Goal: Task Accomplishment & Management: Manage account settings

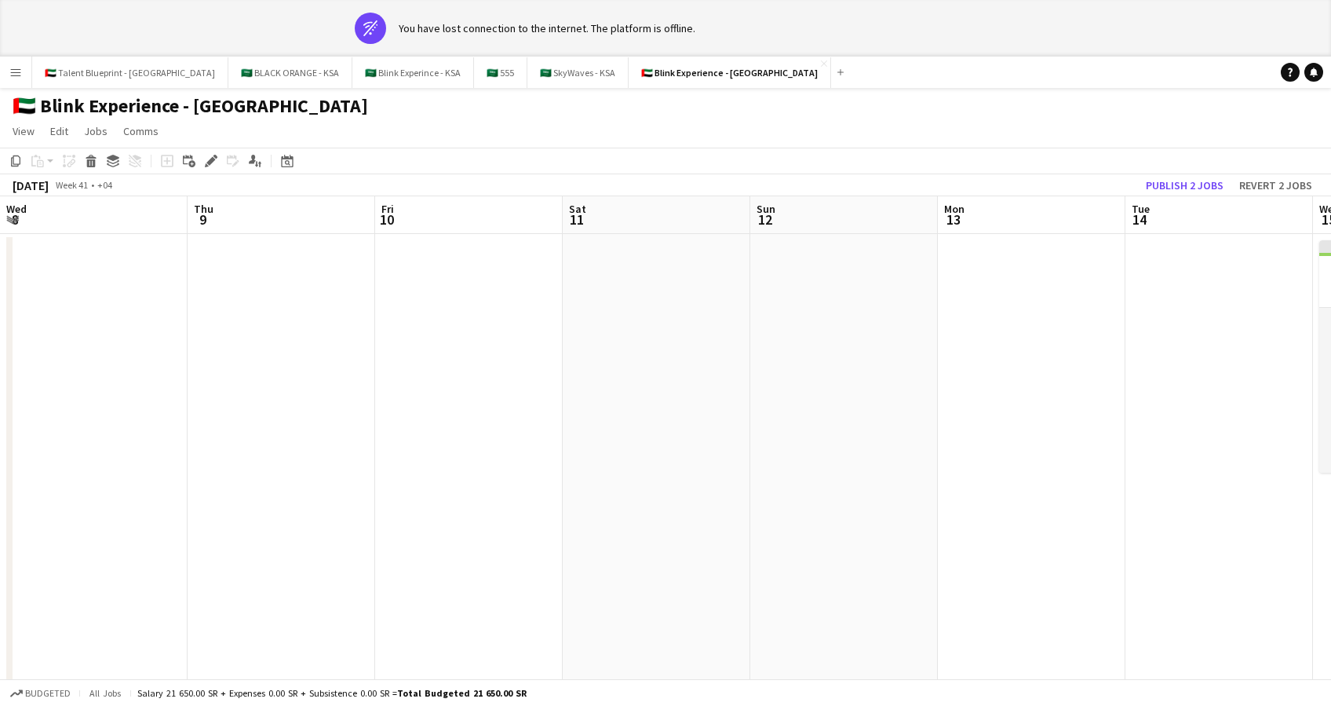
scroll to position [0, 772]
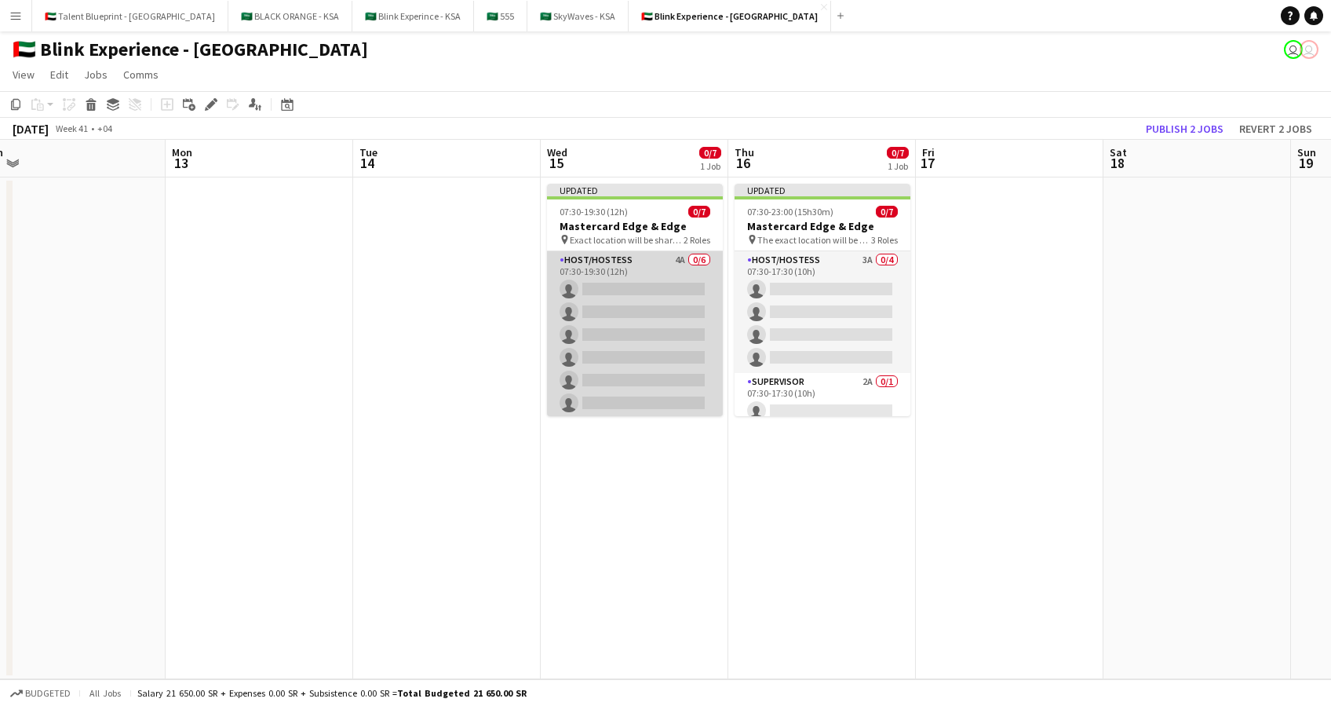
click at [608, 262] on app-card-role "Host/Hostess 4A 0/6 07:30-19:30 (12h) single-neutral-actions single-neutral-act…" at bounding box center [635, 334] width 176 height 167
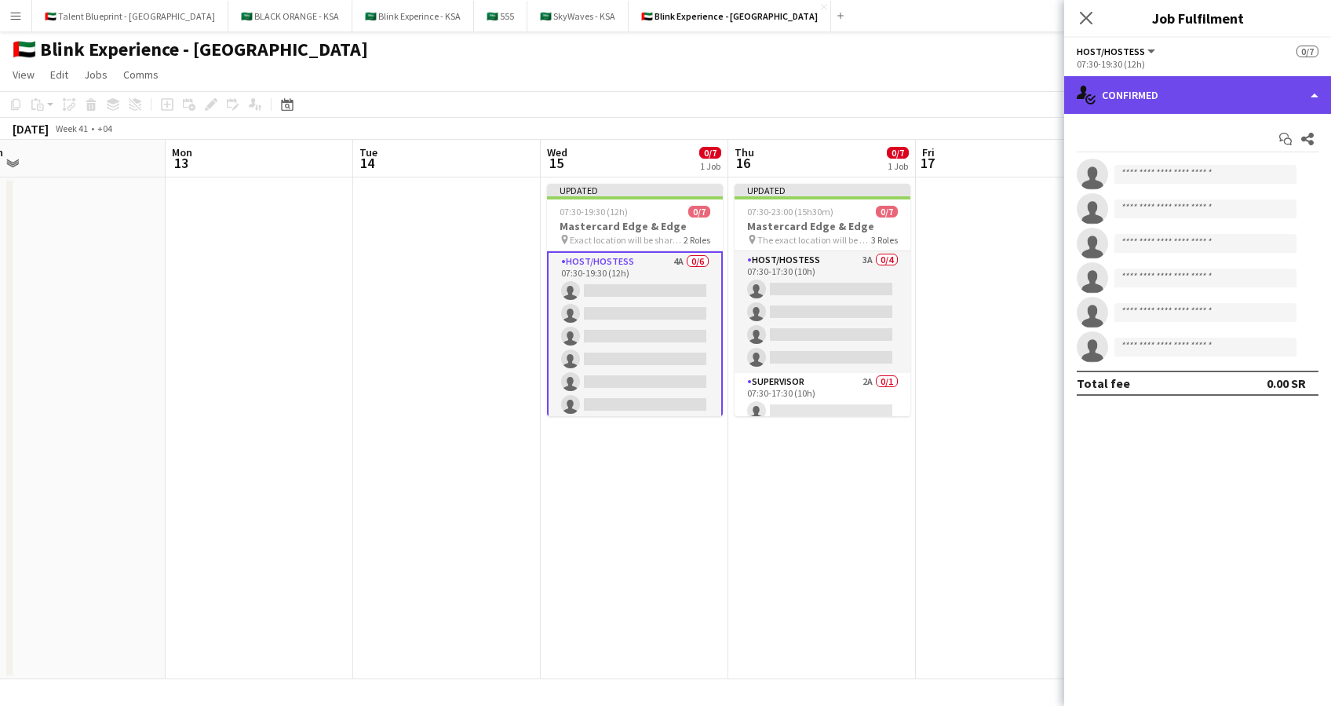
click at [1269, 98] on div "single-neutral-actions-check-2 Confirmed" at bounding box center [1198, 95] width 267 height 38
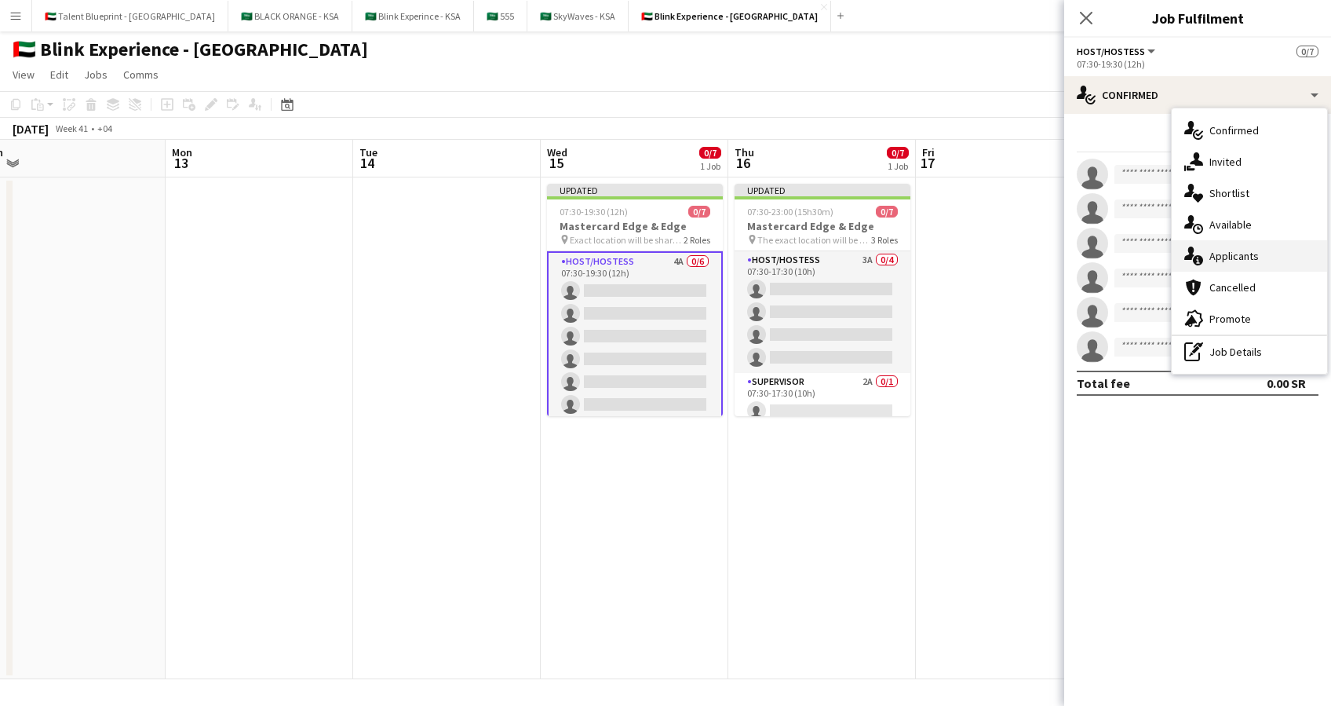
click at [1255, 258] on span "Applicants" at bounding box center [1234, 256] width 49 height 14
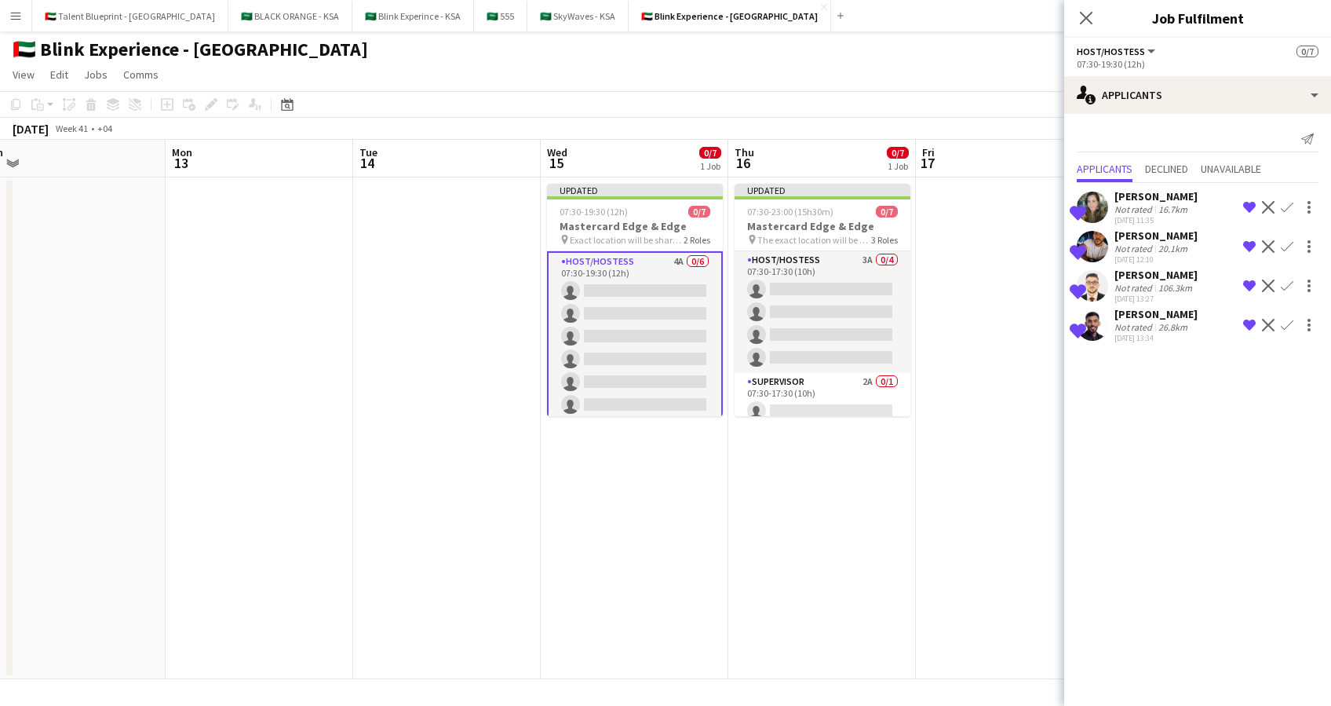
click at [1151, 310] on div "[PERSON_NAME]" at bounding box center [1156, 314] width 83 height 14
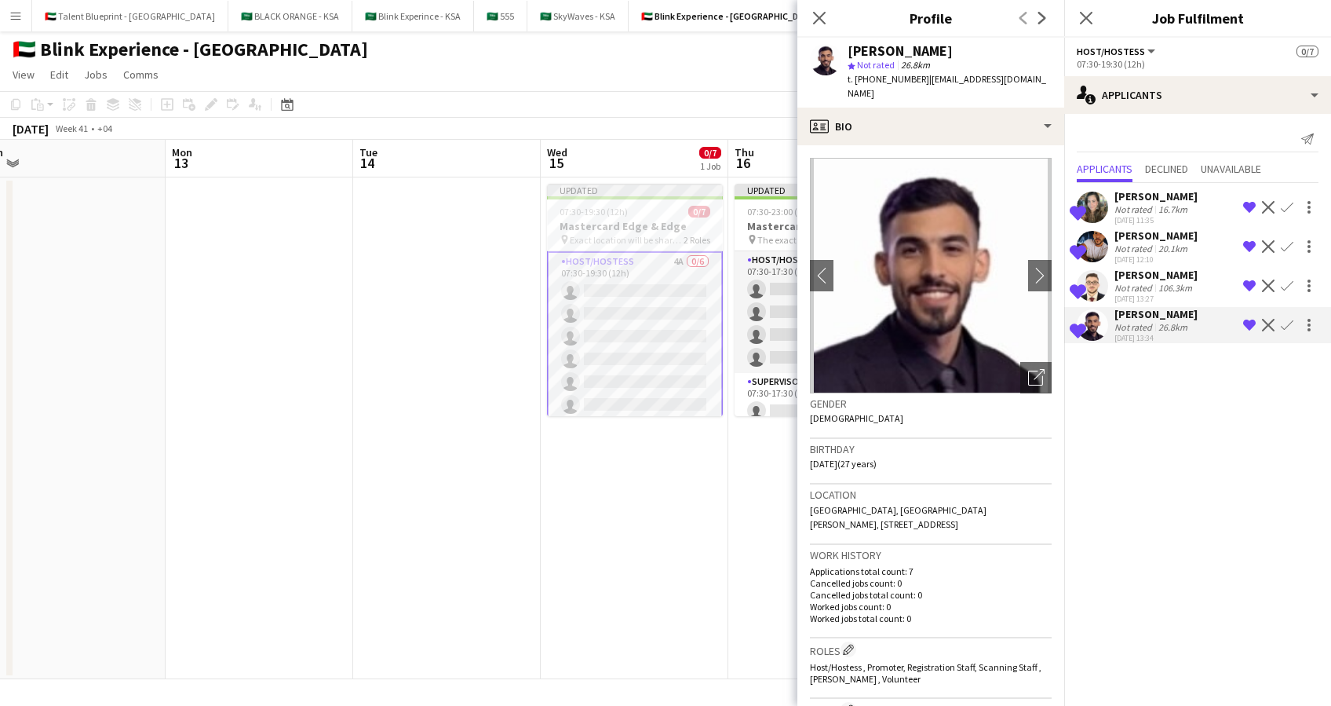
click at [1157, 233] on div "[PERSON_NAME]" at bounding box center [1156, 235] width 83 height 14
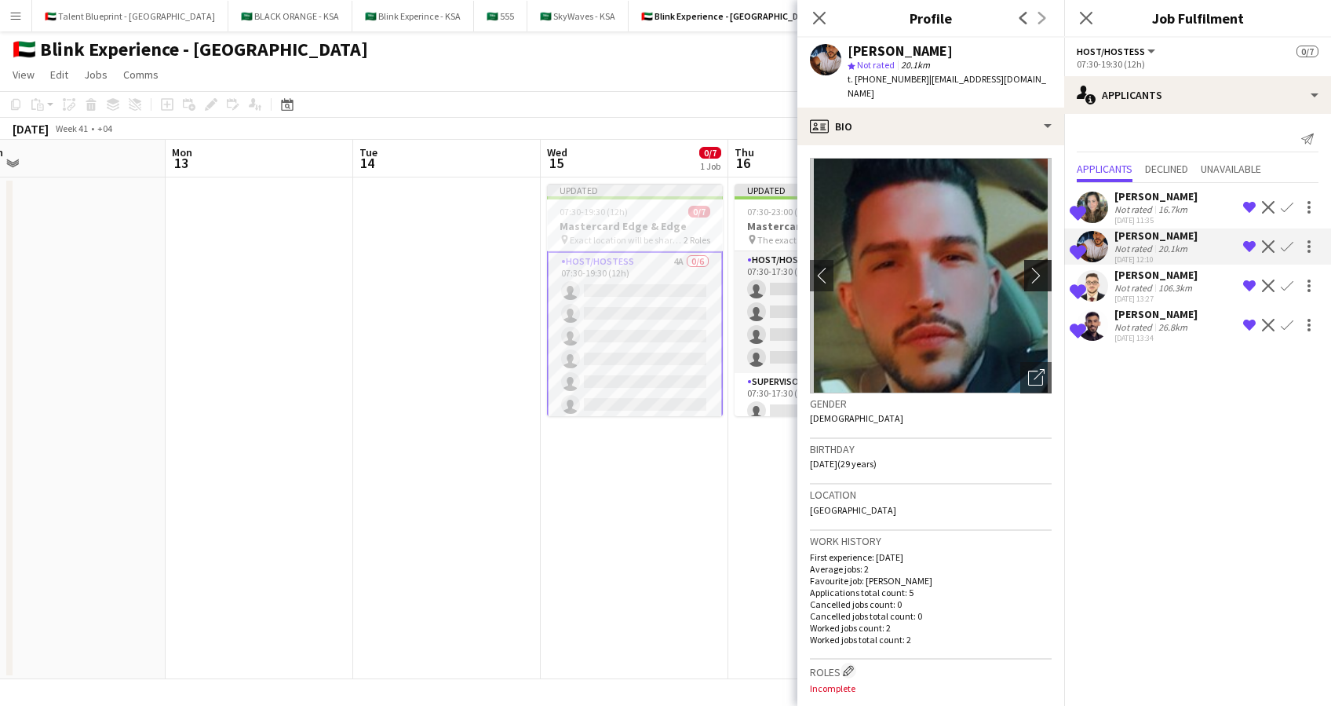
click at [1028, 267] on app-icon "chevron-right" at bounding box center [1040, 275] width 24 height 16
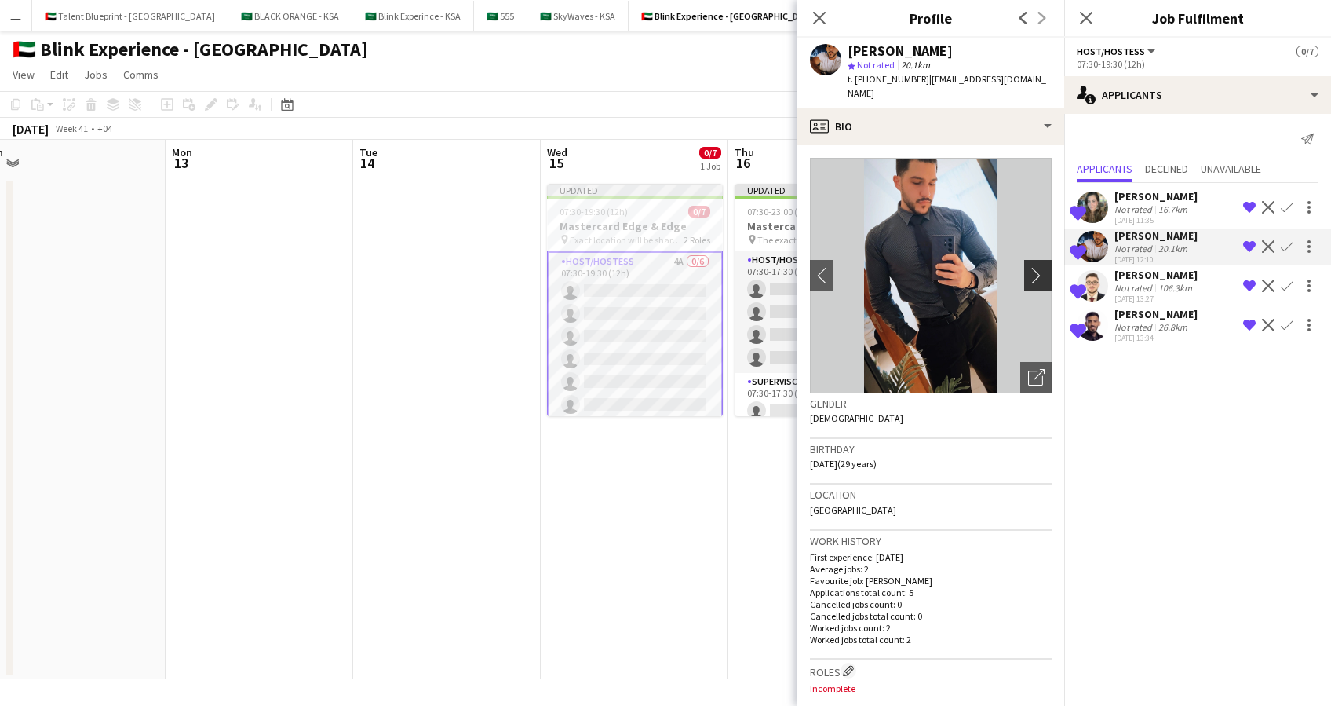
click at [1028, 267] on app-icon "chevron-right" at bounding box center [1040, 275] width 24 height 16
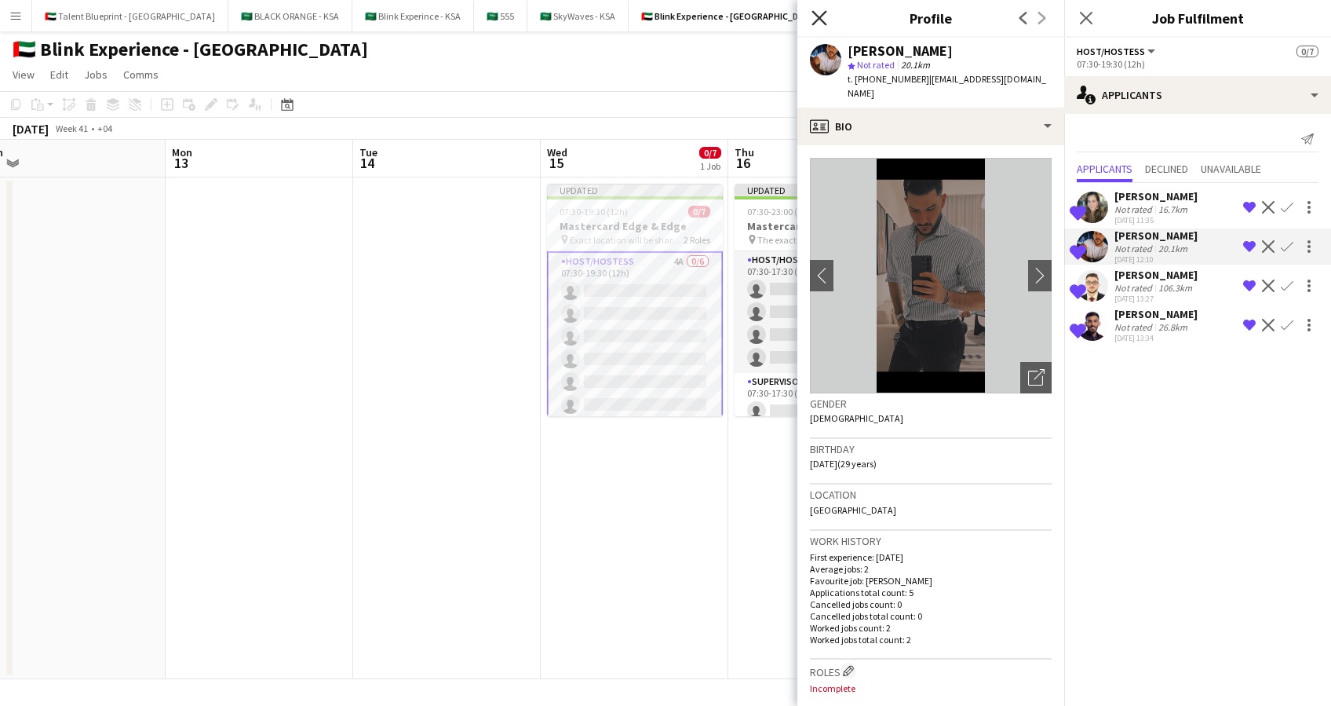
click at [818, 18] on icon at bounding box center [819, 17] width 15 height 15
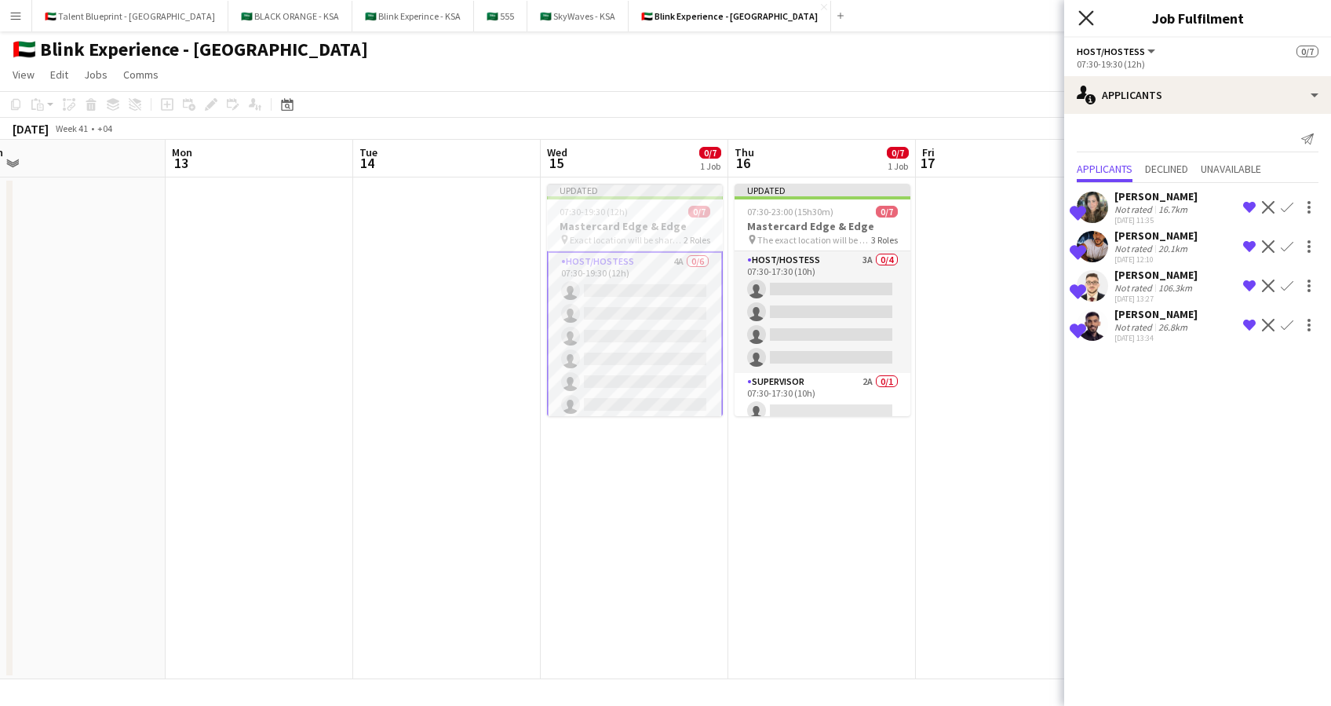
click at [1081, 13] on icon at bounding box center [1086, 17] width 15 height 15
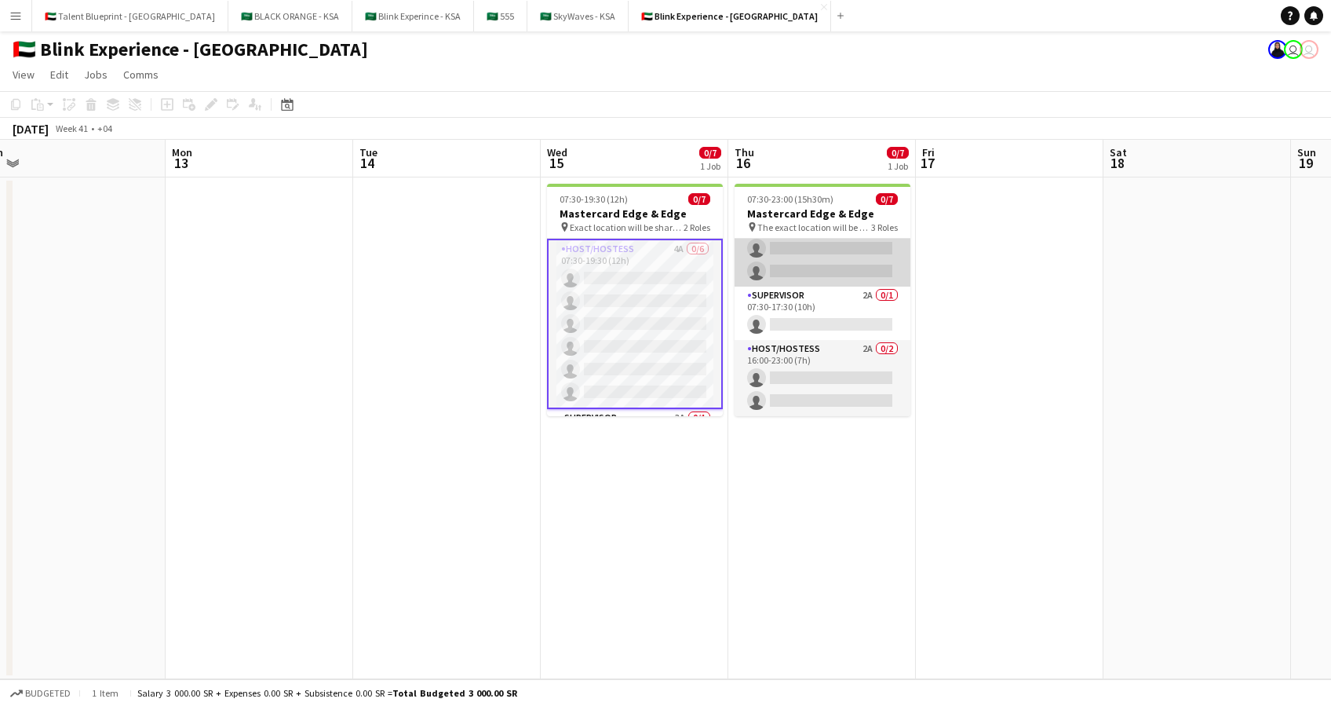
scroll to position [0, 0]
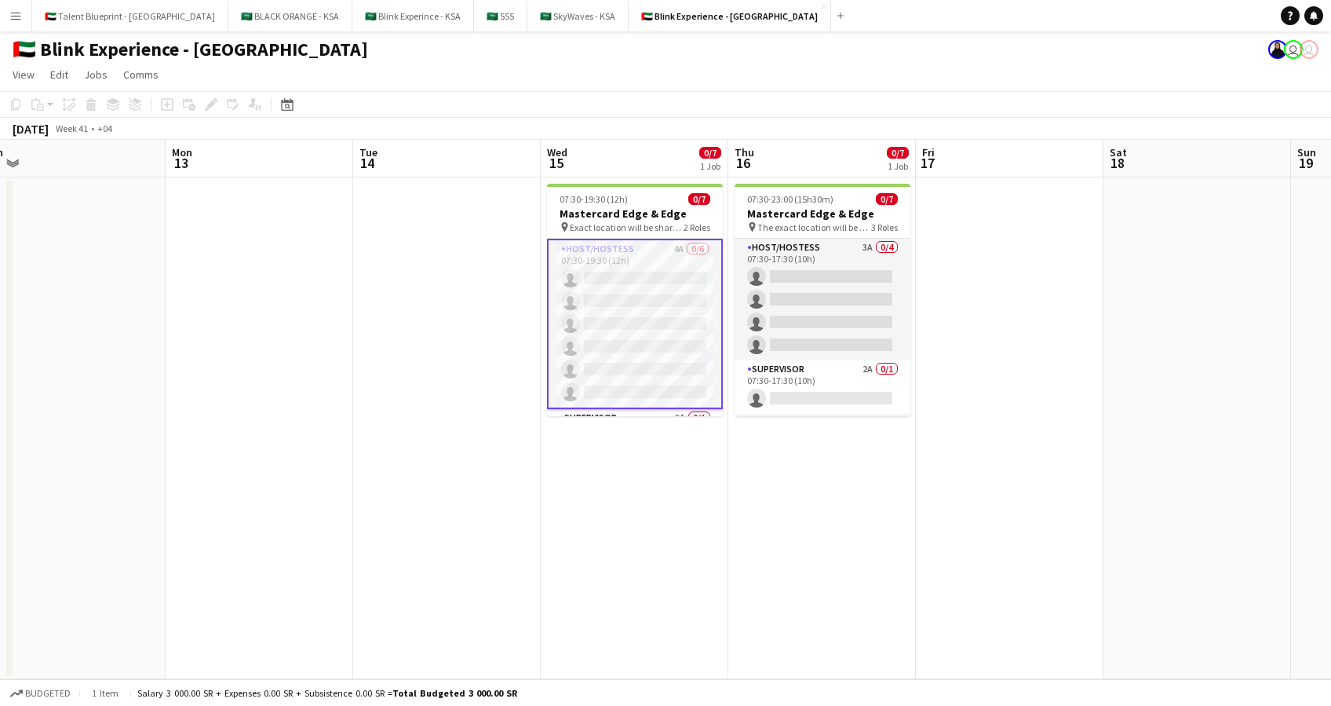
click at [631, 262] on app-card-role "Host/Hostess 4A 0/6 07:30-19:30 (12h) single-neutral-actions single-neutral-act…" at bounding box center [635, 324] width 176 height 170
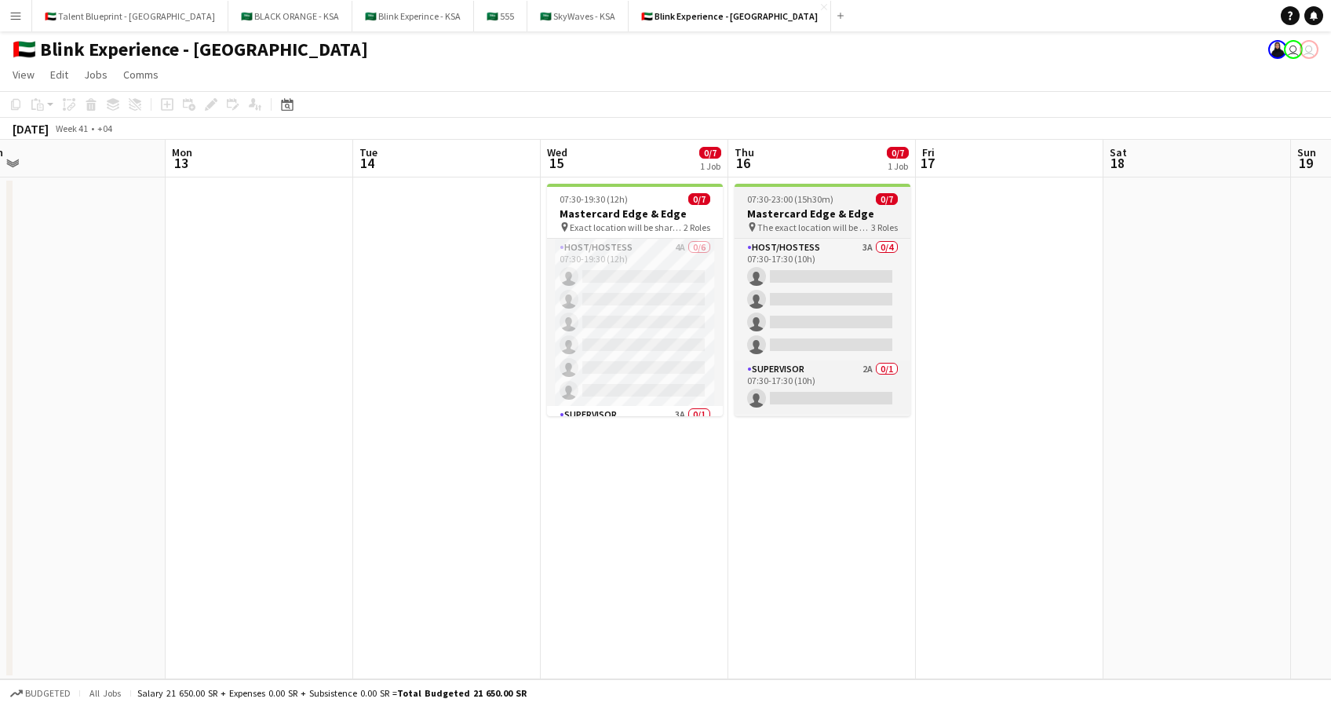
click at [799, 233] on app-job-card "07:30-23:00 (15h30m) 0/7 Mastercard Edge & Edge pin The exact location will be …" at bounding box center [823, 300] width 176 height 232
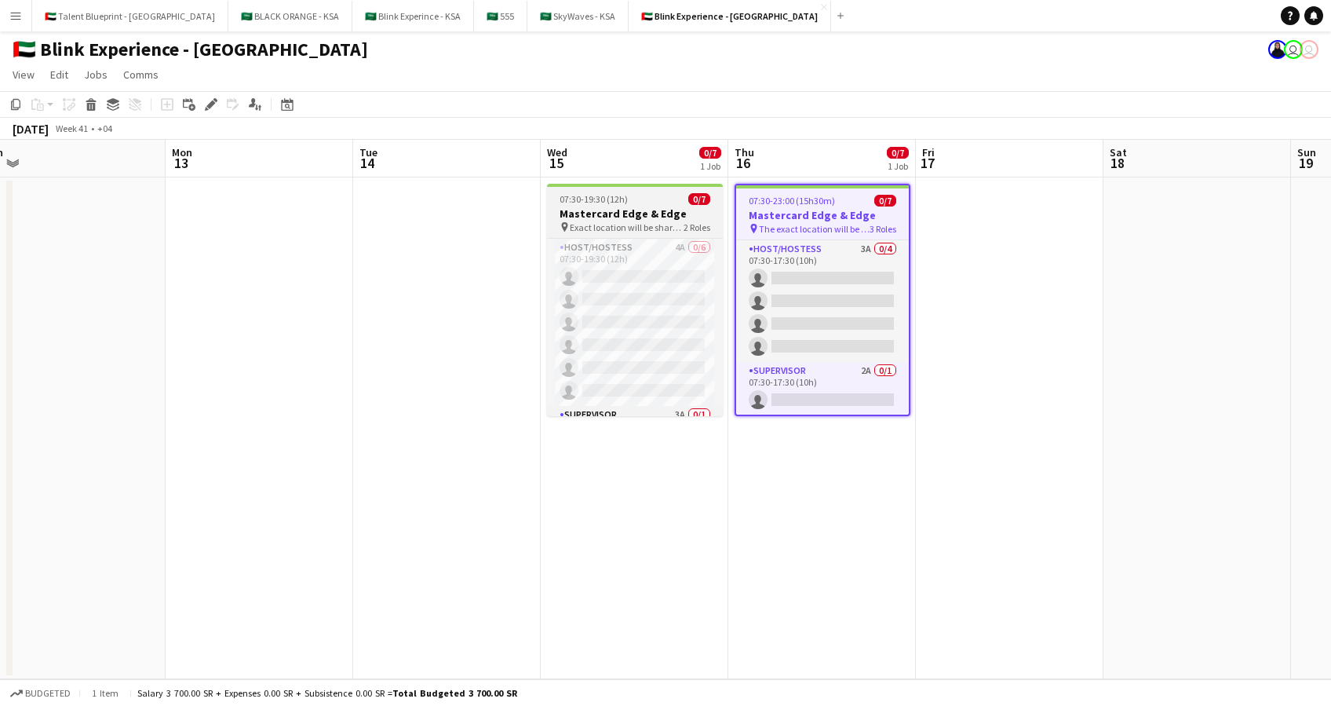
click at [659, 203] on div "07:30-19:30 (12h) 0/7" at bounding box center [635, 199] width 176 height 12
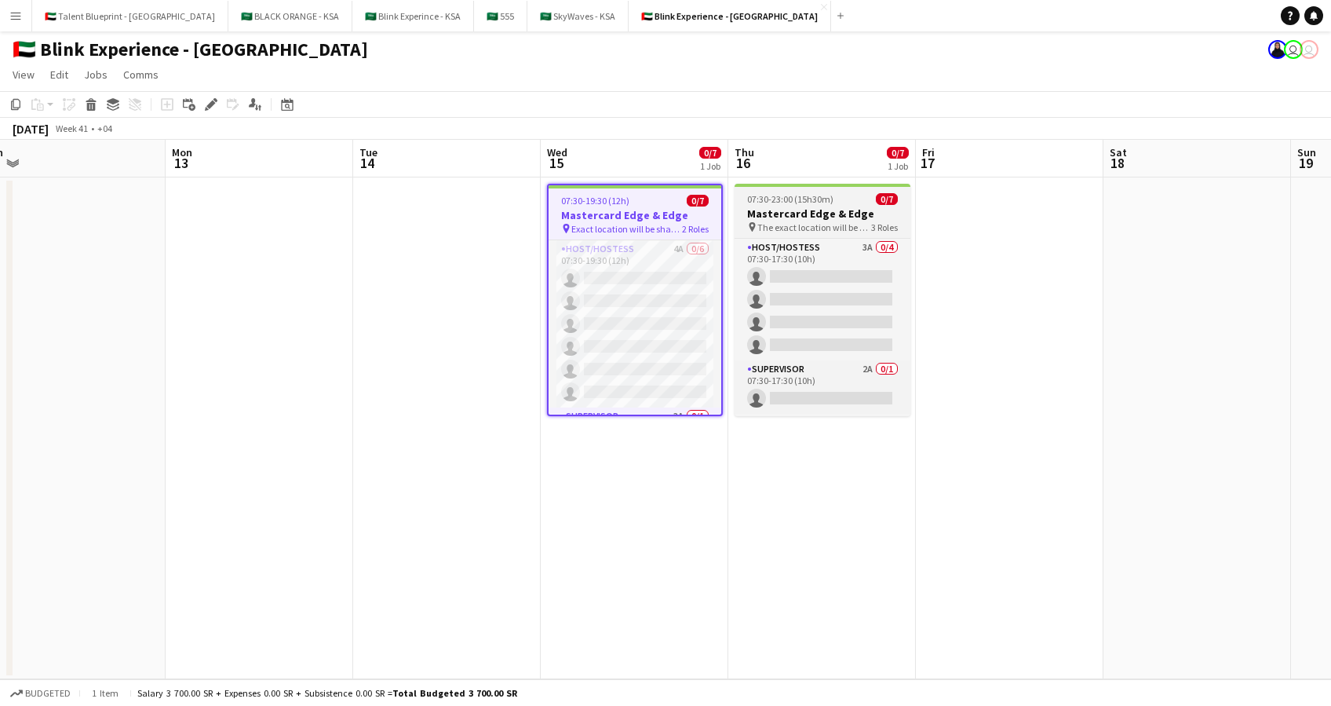
click at [798, 206] on h3 "Mastercard Edge & Edge" at bounding box center [823, 213] width 176 height 14
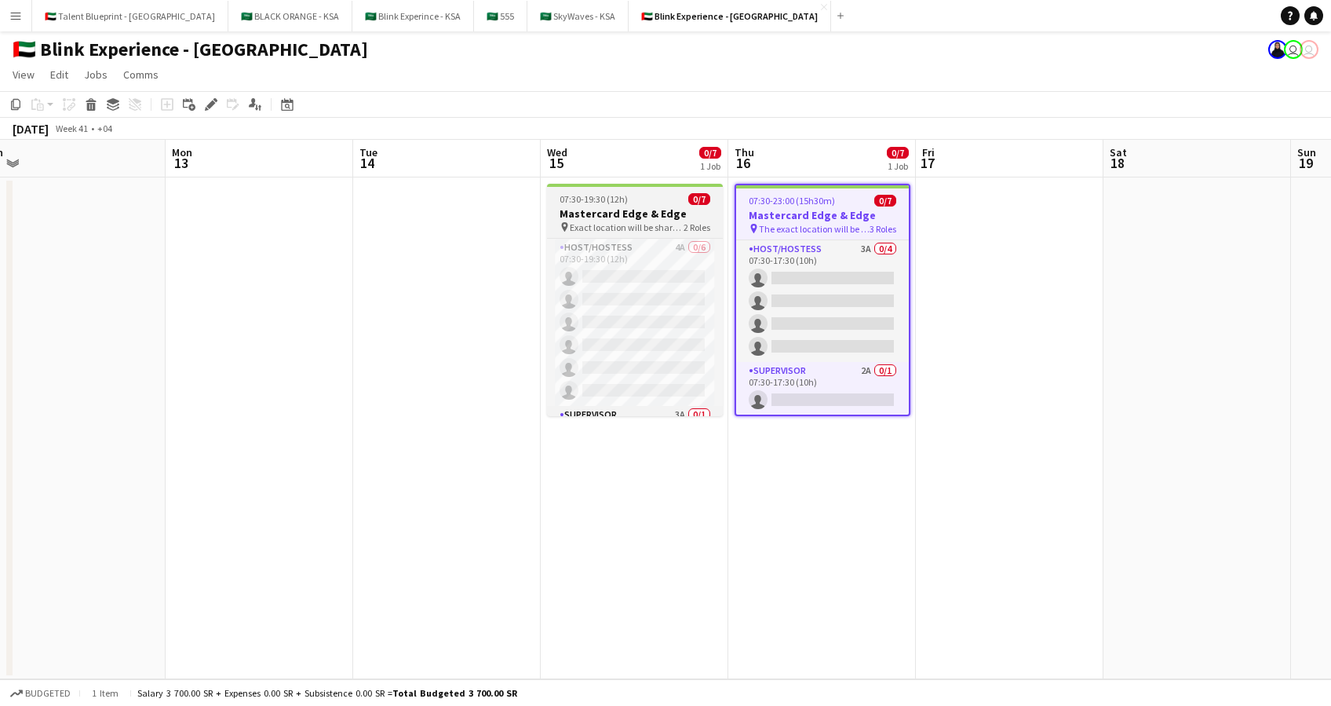
click at [636, 207] on h3 "Mastercard Edge & Edge" at bounding box center [635, 213] width 176 height 14
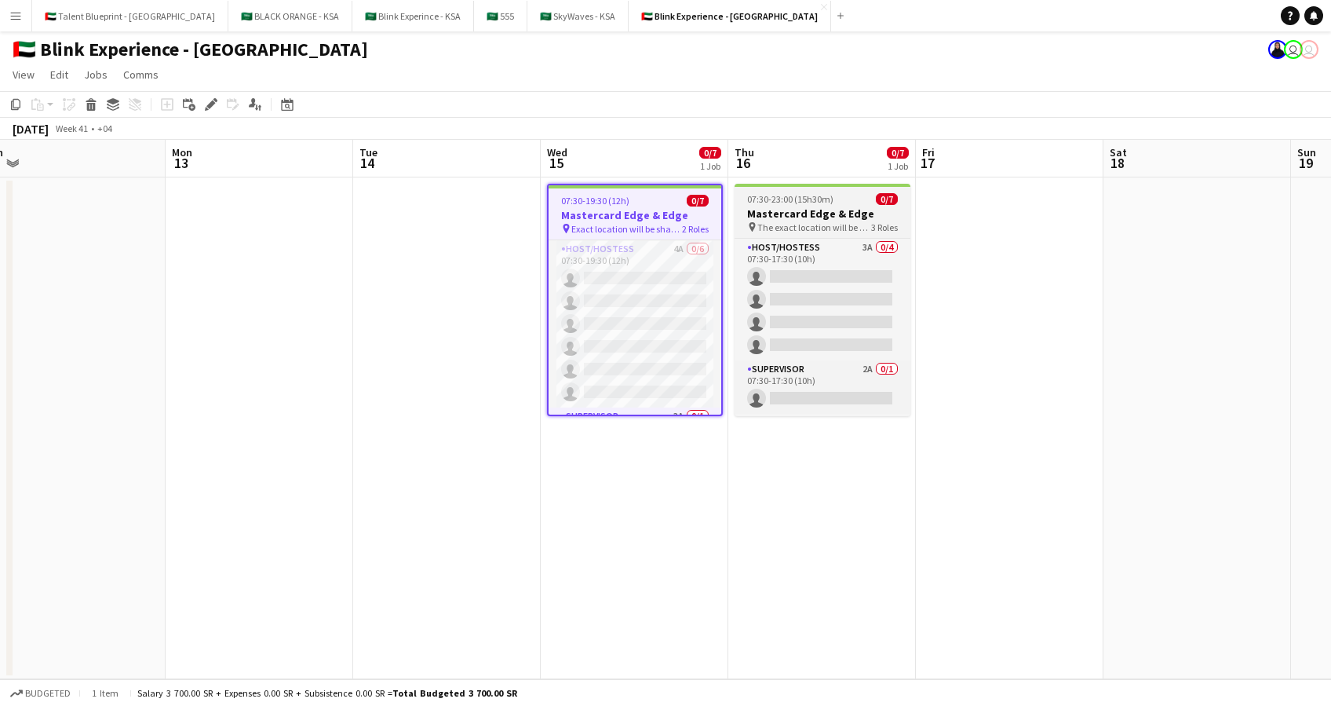
click at [783, 221] on div "pin The exact location will be shared later 3 Roles" at bounding box center [823, 227] width 176 height 13
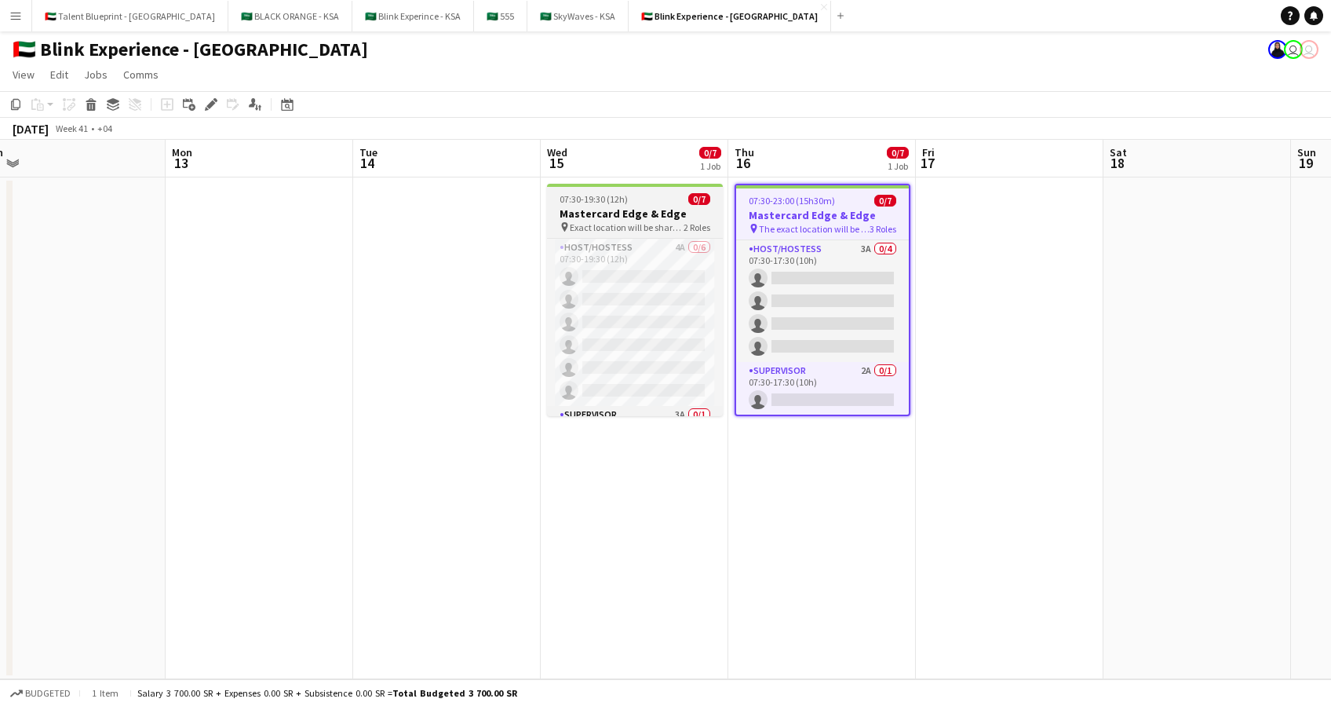
click at [623, 214] on h3 "Mastercard Edge & Edge" at bounding box center [635, 213] width 176 height 14
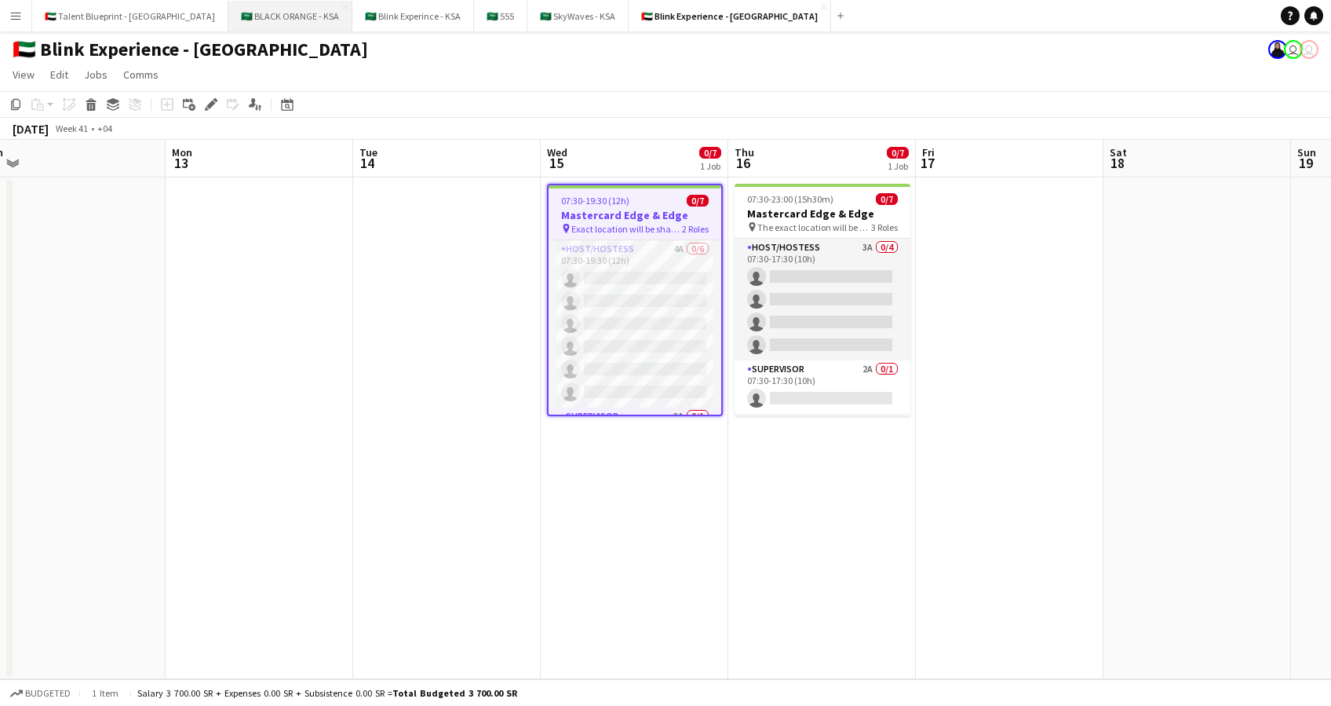
click at [228, 20] on button "🇸🇦 BLACK ORANGE - KSA Close" at bounding box center [290, 16] width 124 height 31
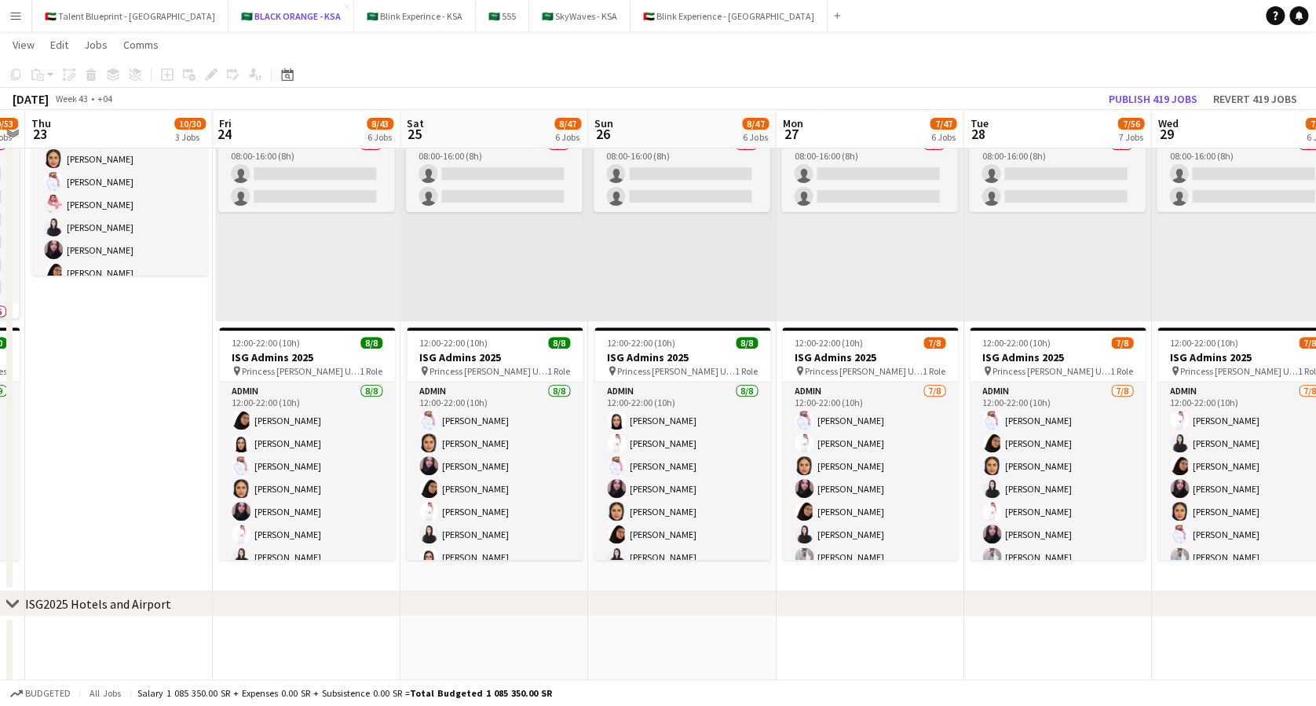
scroll to position [35, 0]
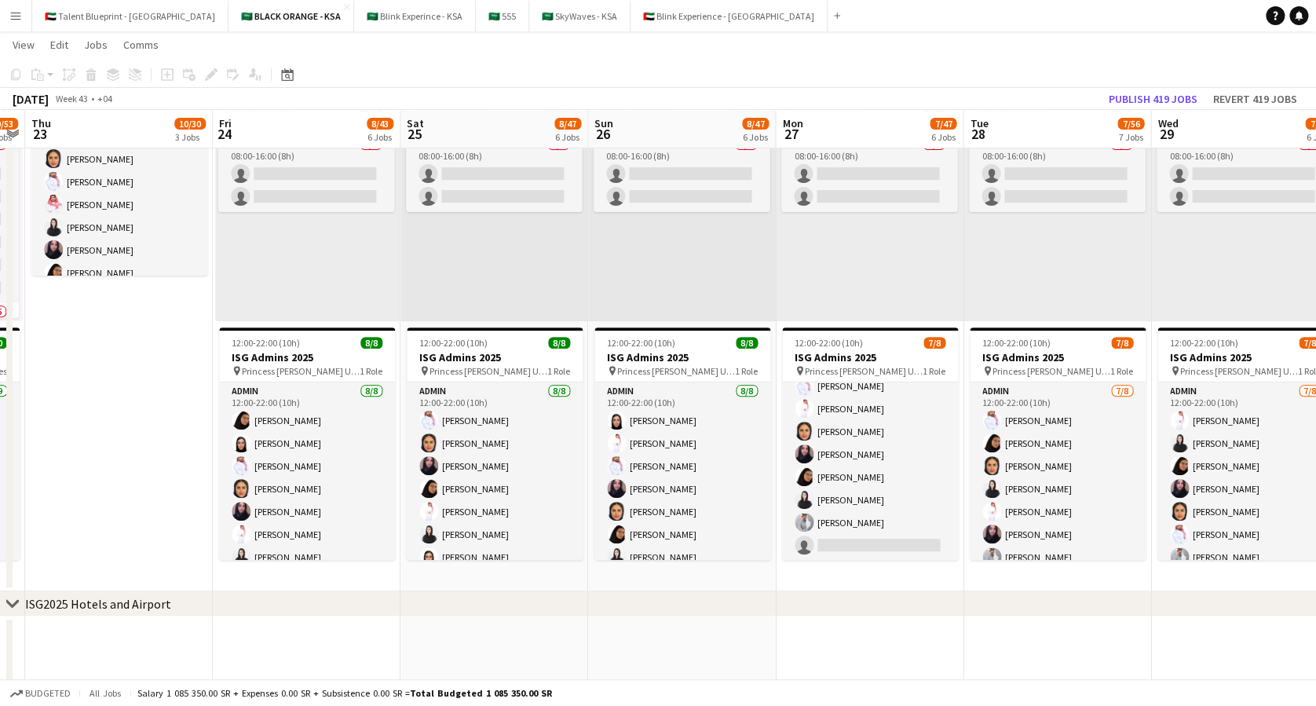
click at [875, 535] on app-card-role "Admin [DATE] 12:00-22:00 (10h) [PERSON_NAME] [PERSON_NAME] [PERSON_NAME] [PERSO…" at bounding box center [870, 454] width 176 height 213
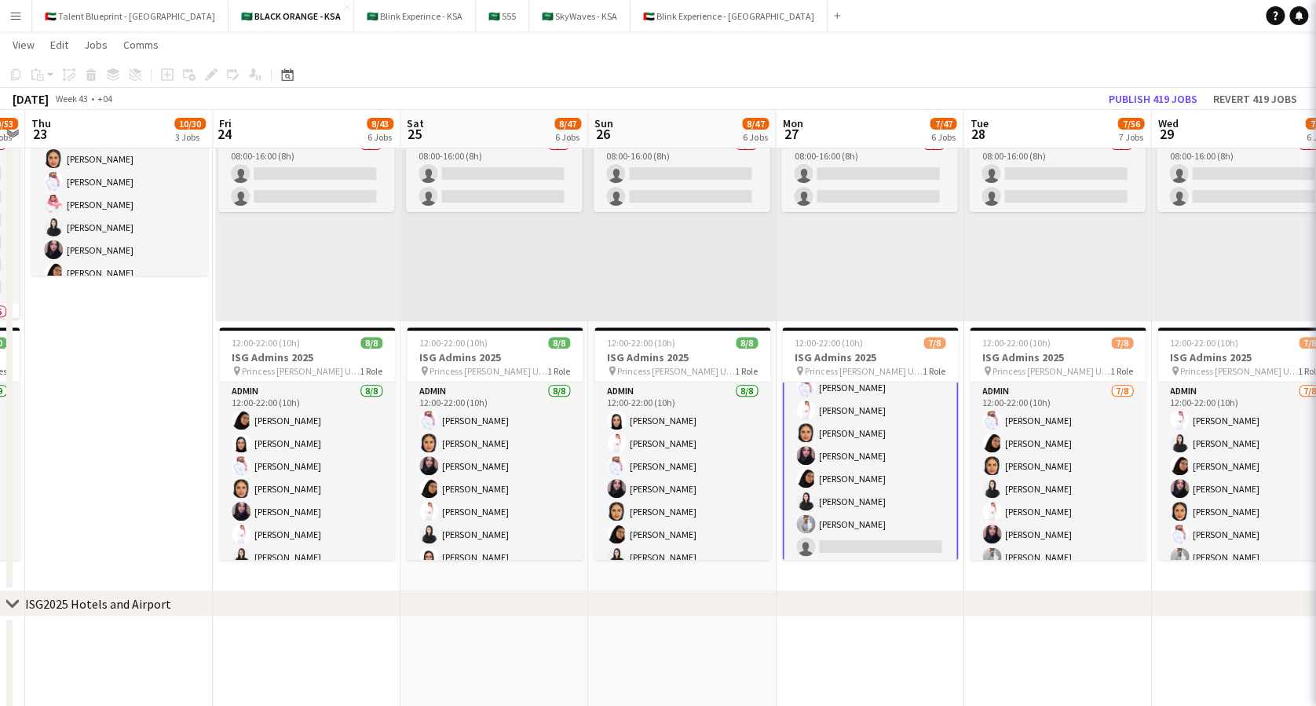
scroll to position [0, 0]
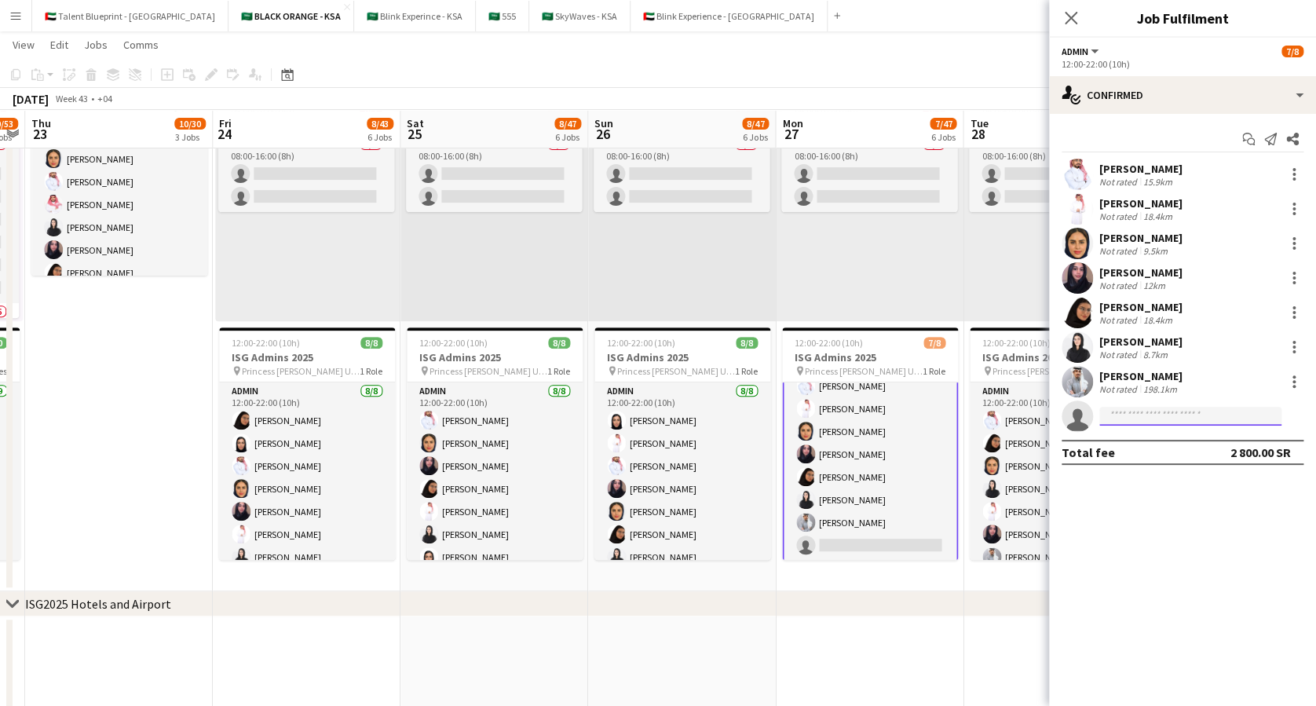
click at [1124, 415] on input at bounding box center [1190, 416] width 182 height 19
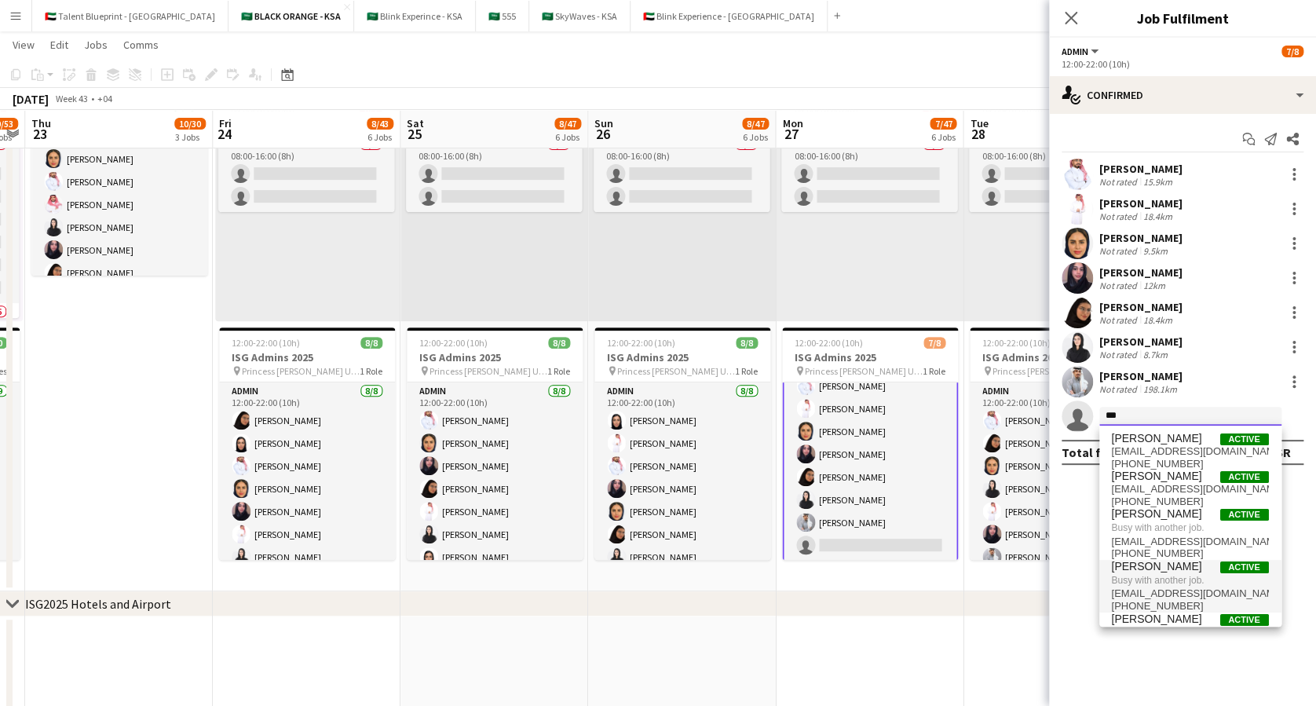
scroll to position [28, 0]
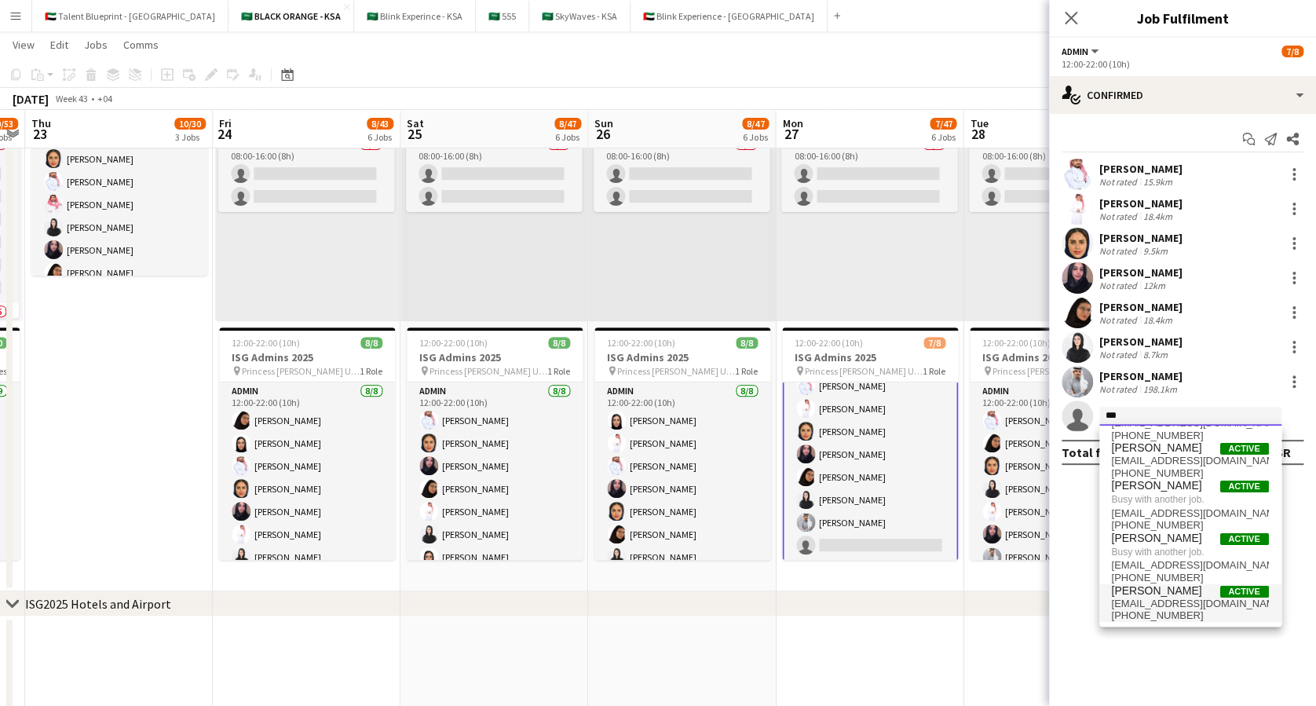
type input "***"
click at [1170, 602] on span "[EMAIL_ADDRESS][DOMAIN_NAME]" at bounding box center [1190, 603] width 157 height 13
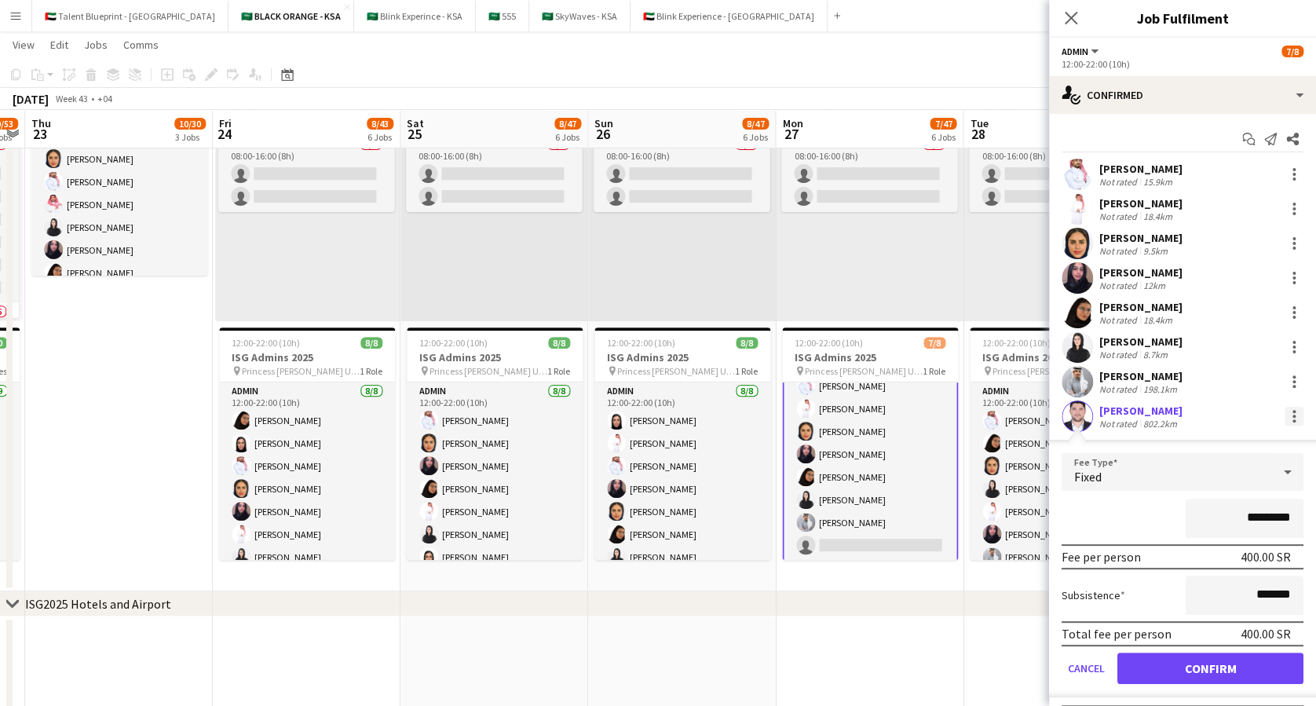
click at [1284, 417] on div at bounding box center [1293, 416] width 19 height 19
click at [1225, 565] on button "Remove" at bounding box center [1226, 558] width 122 height 38
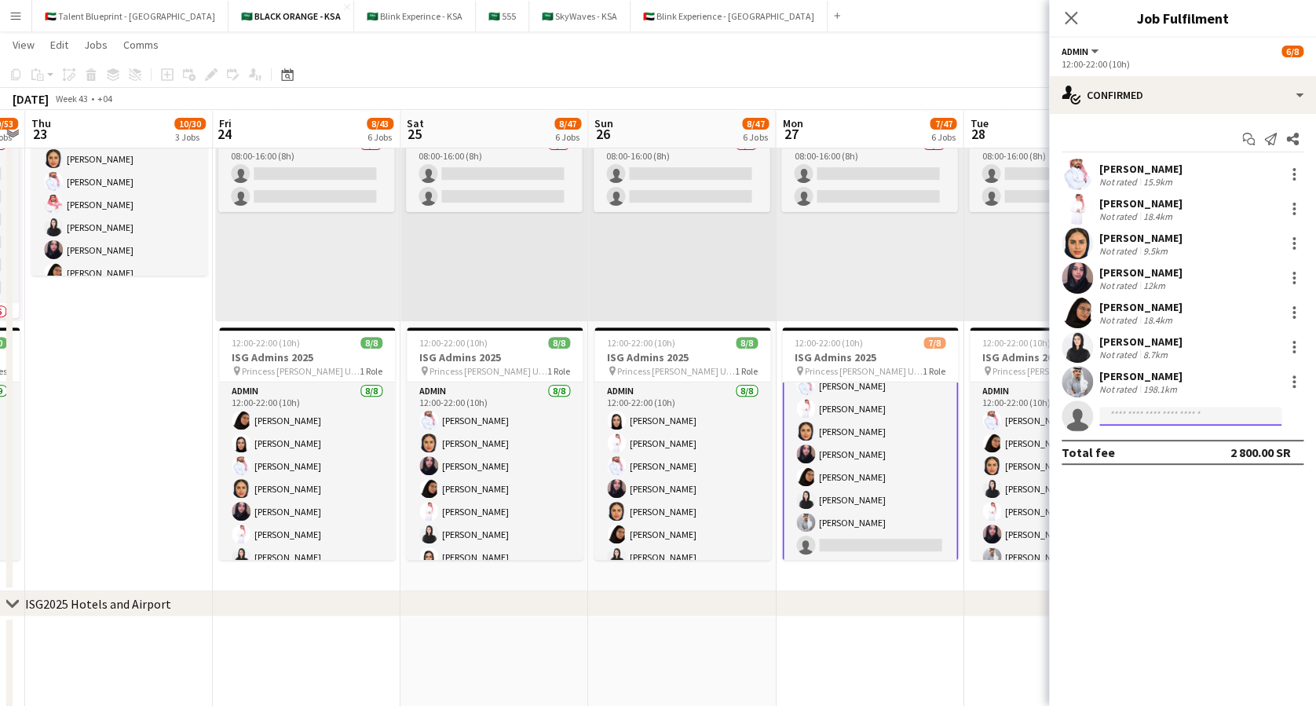
click at [1130, 417] on input at bounding box center [1190, 416] width 182 height 19
type input "*****"
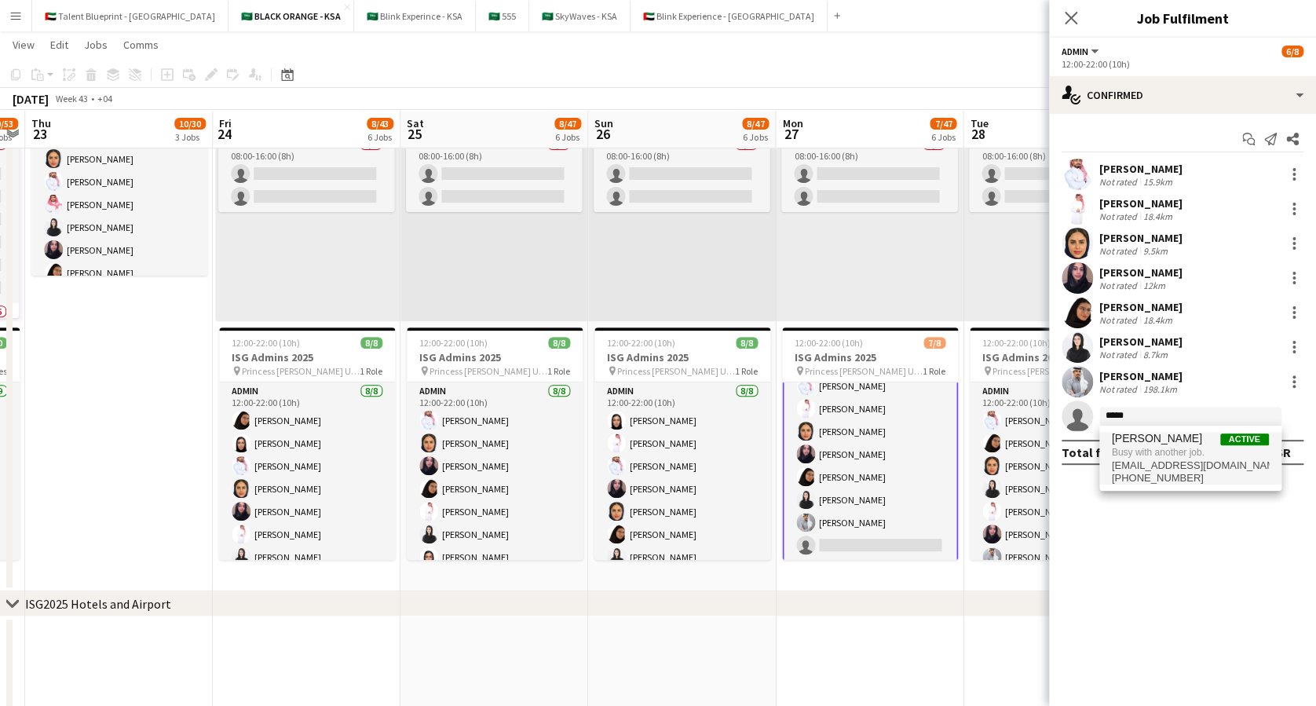
click at [1130, 458] on span "Busy with another job." at bounding box center [1190, 452] width 157 height 14
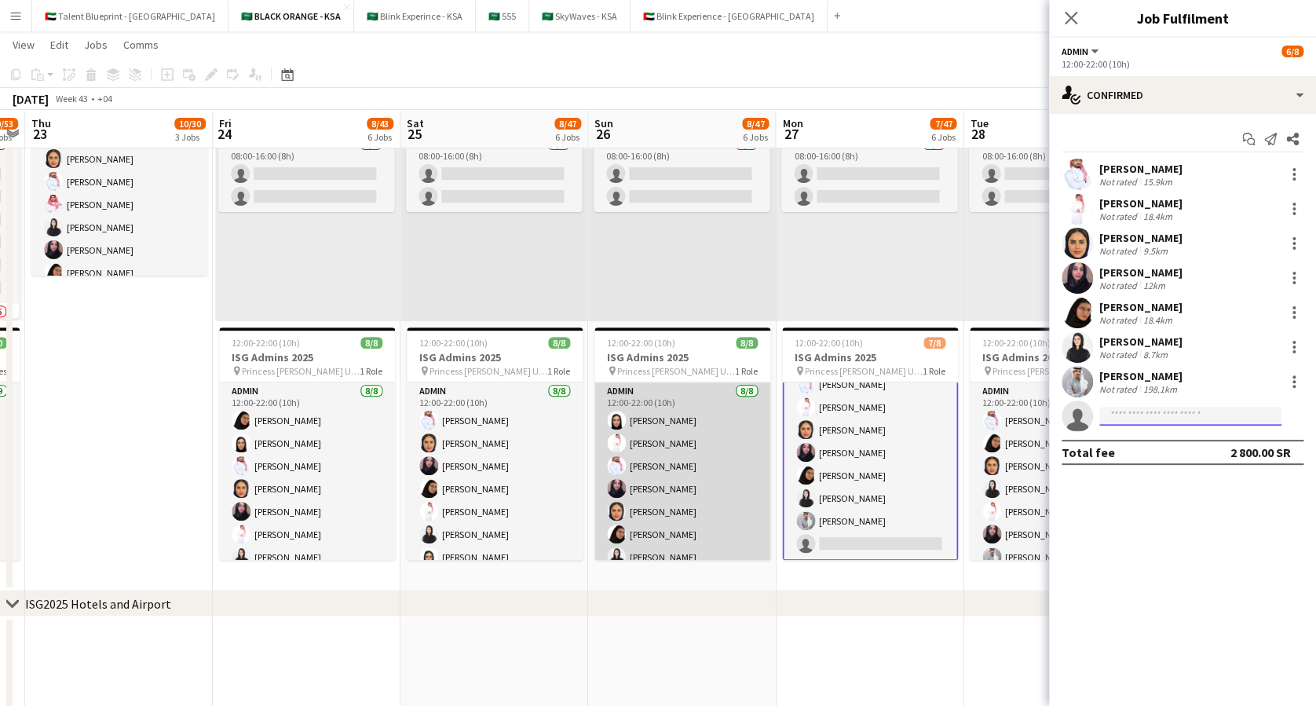
scroll to position [35, 0]
